Goal: Transaction & Acquisition: Purchase product/service

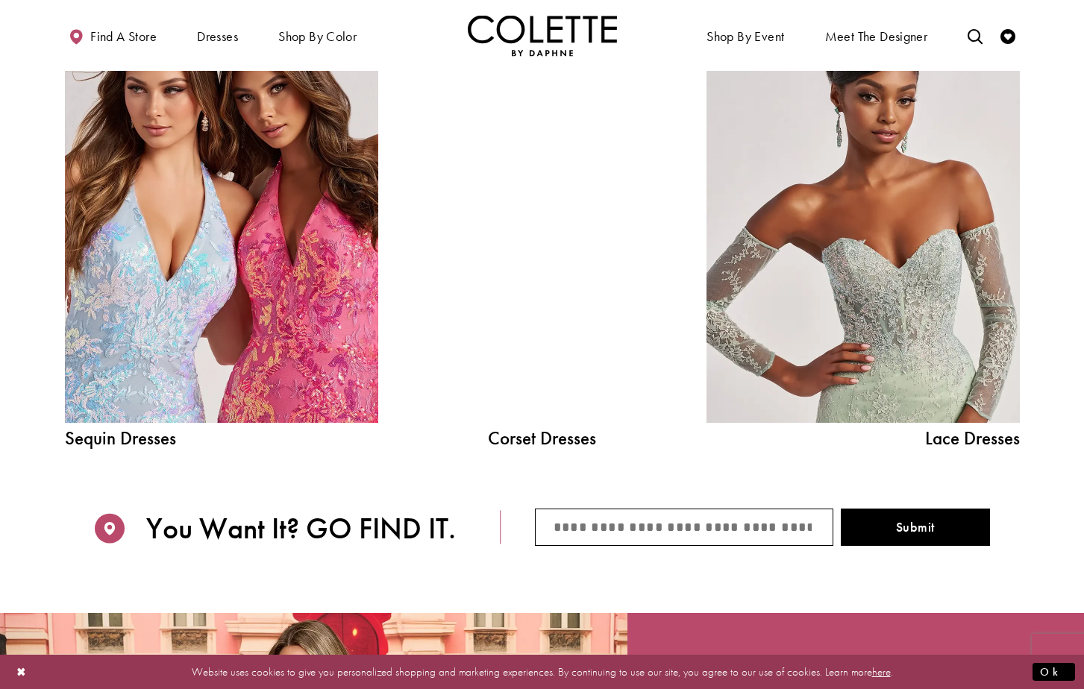
scroll to position [1642, 0]
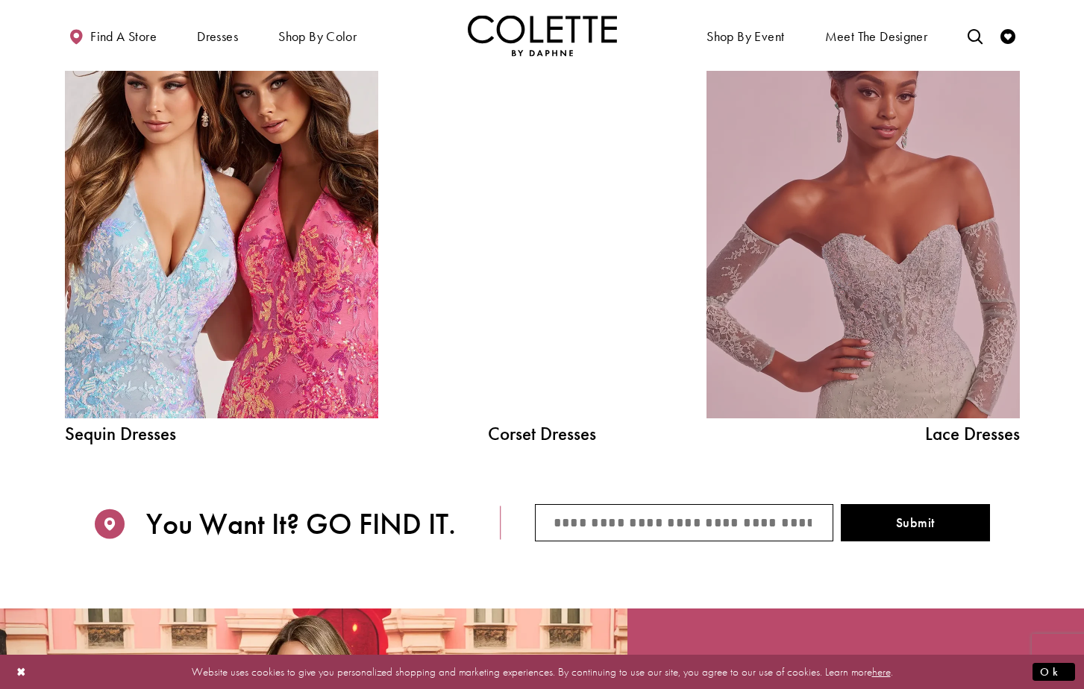
click at [926, 330] on link "Lace Dress Spring 2025 collection Related Link" at bounding box center [863, 220] width 313 height 395
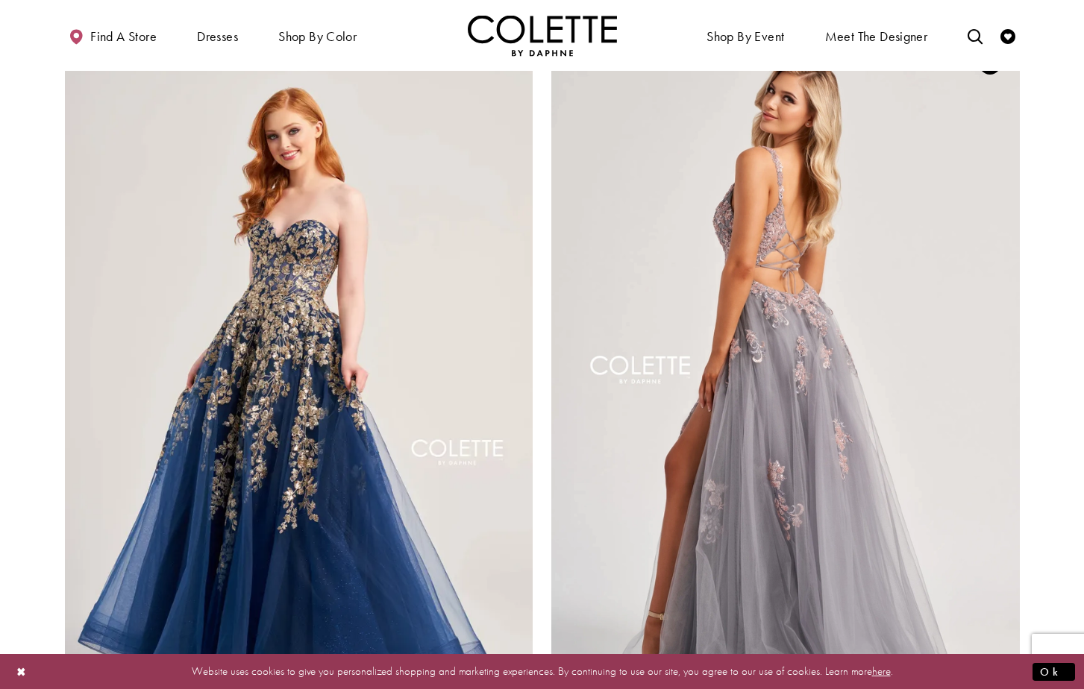
scroll to position [2313, 0]
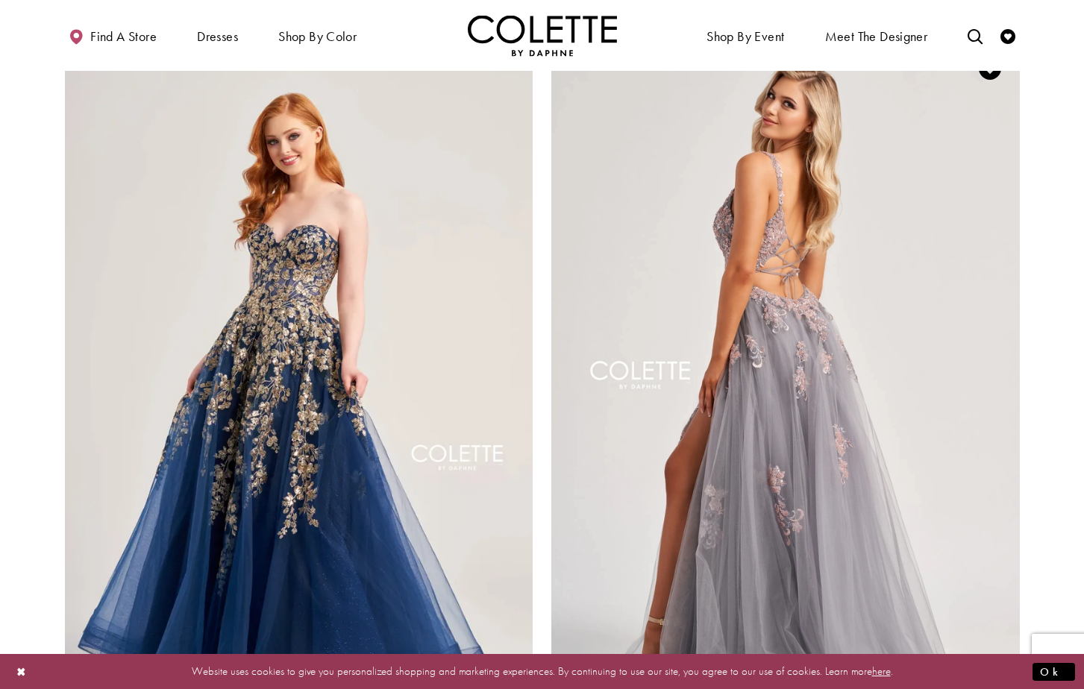
click at [840, 326] on img "Visit Colette by Daphne Style No. CL8130 Page" at bounding box center [785, 379] width 469 height 681
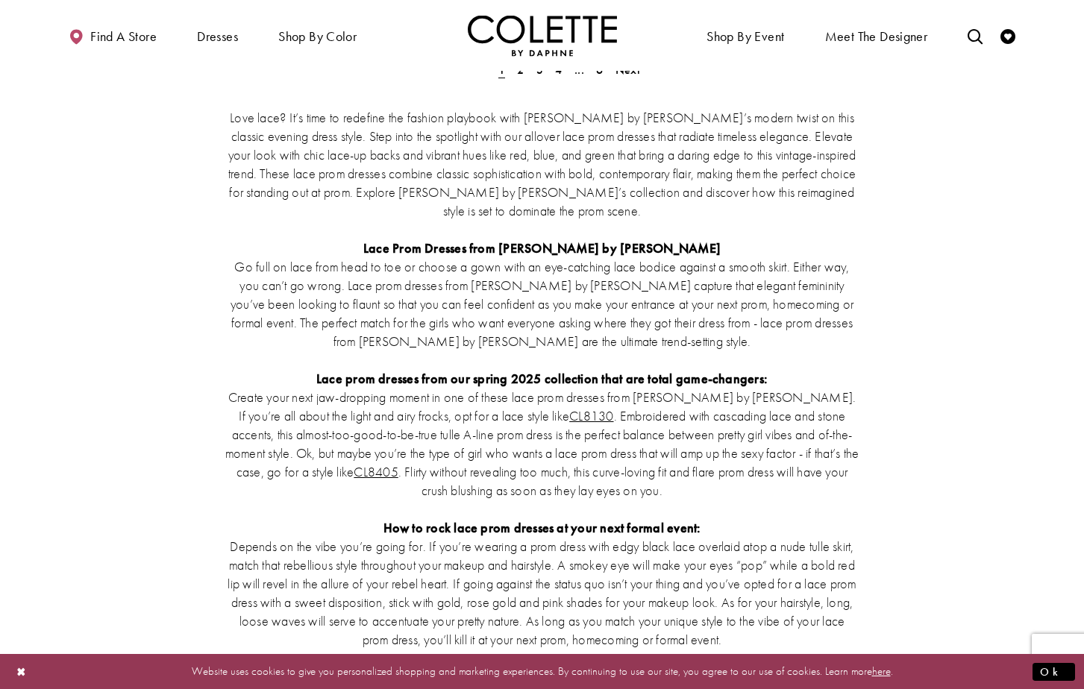
scroll to position [2686, 0]
